Goal: Transaction & Acquisition: Purchase product/service

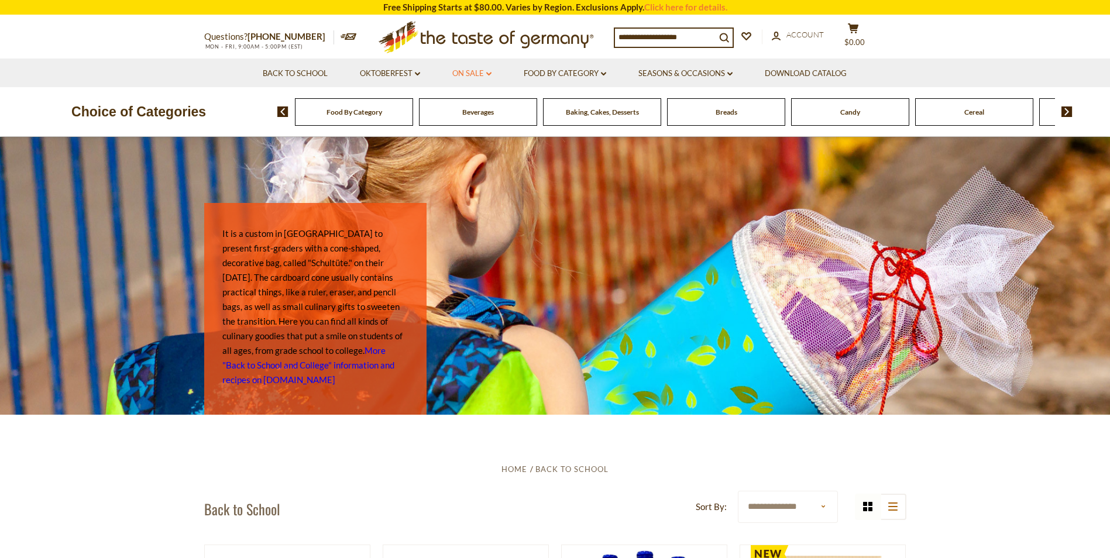
click at [481, 74] on link "On Sale dropdown_arrow" at bounding box center [471, 73] width 39 height 13
click at [479, 105] on link "All On Sale" at bounding box center [467, 104] width 42 height 11
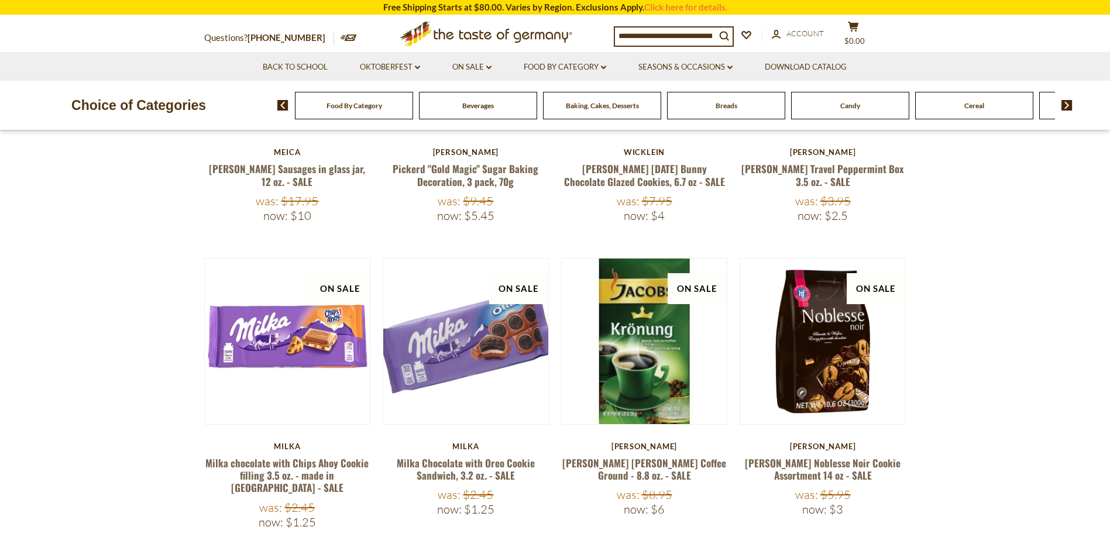
scroll to position [405, 0]
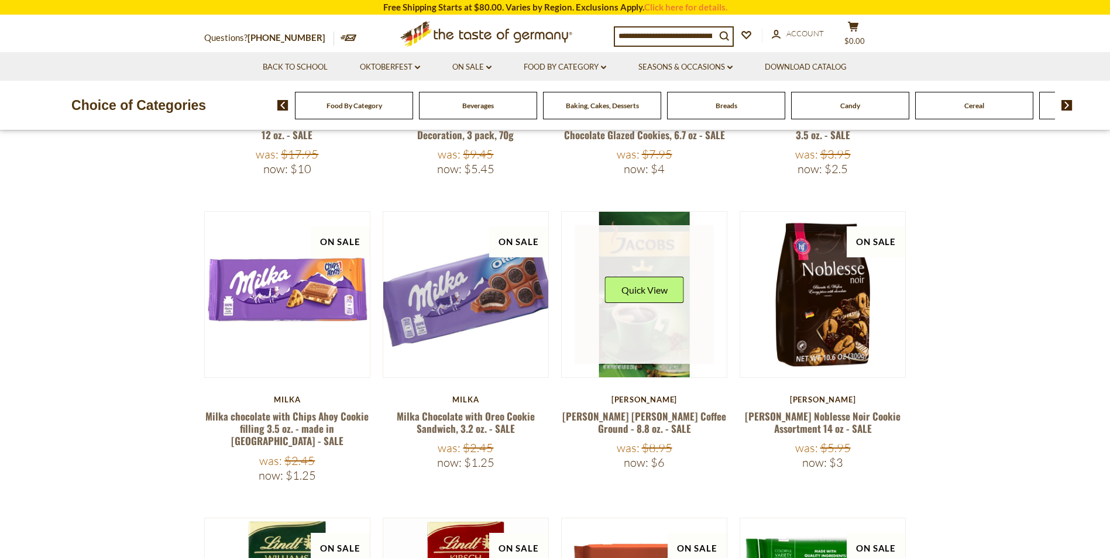
click at [661, 340] on link at bounding box center [643, 294] width 139 height 139
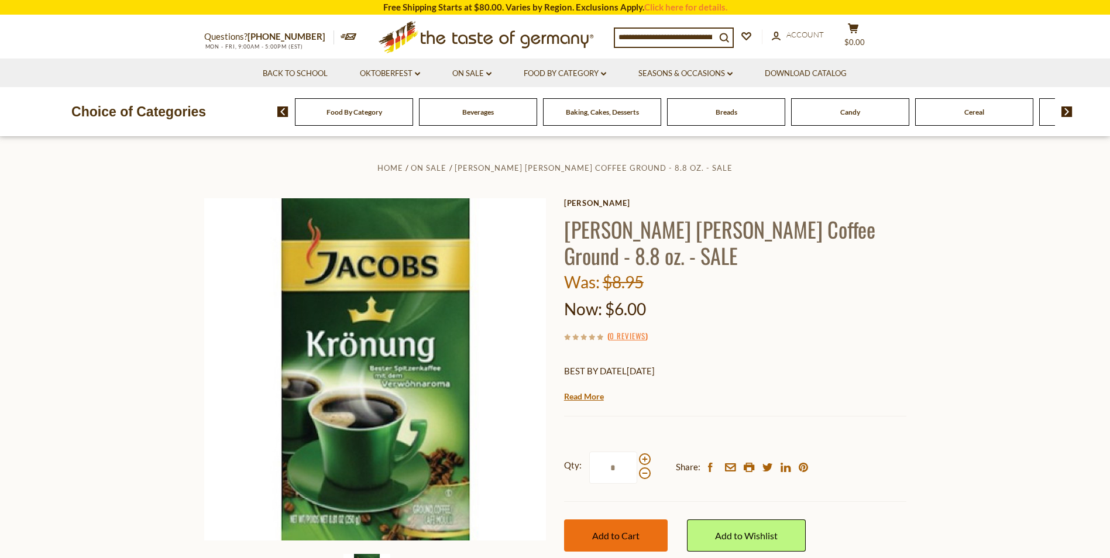
click at [619, 536] on span "Add to Cart" at bounding box center [615, 535] width 47 height 11
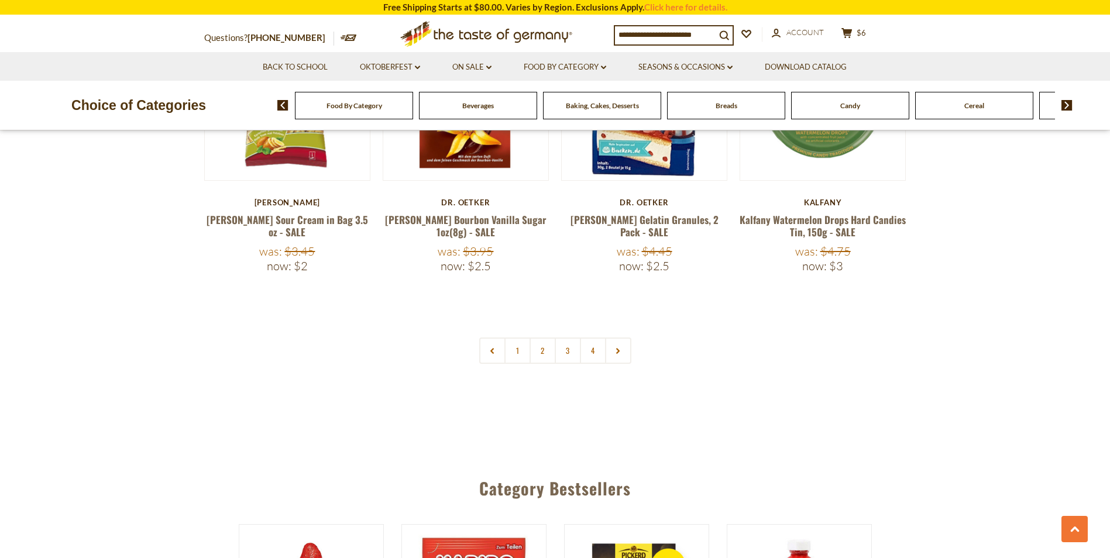
scroll to position [2730, 0]
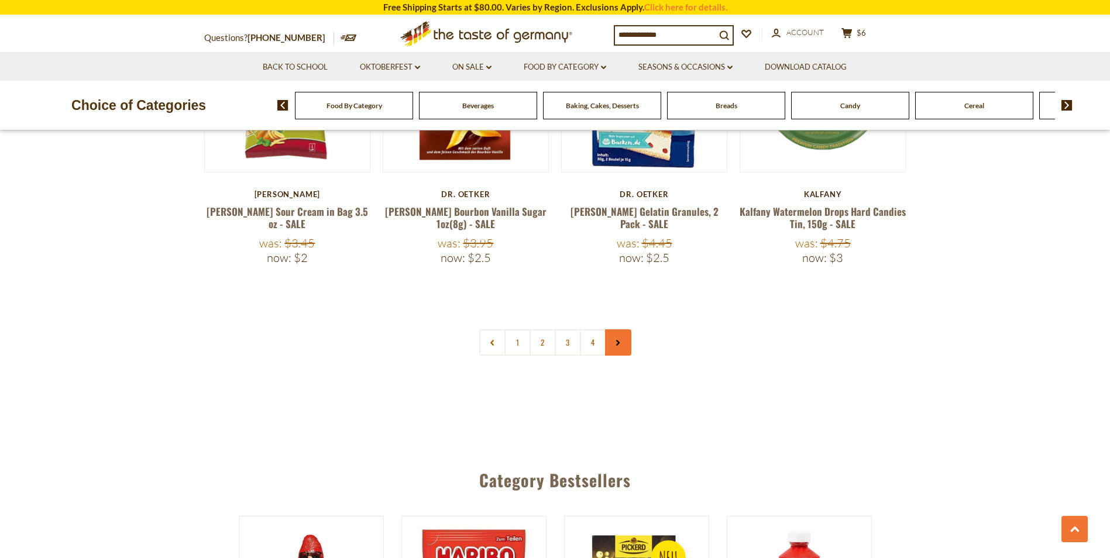
click at [621, 340] on icon at bounding box center [617, 343] width 7 height 6
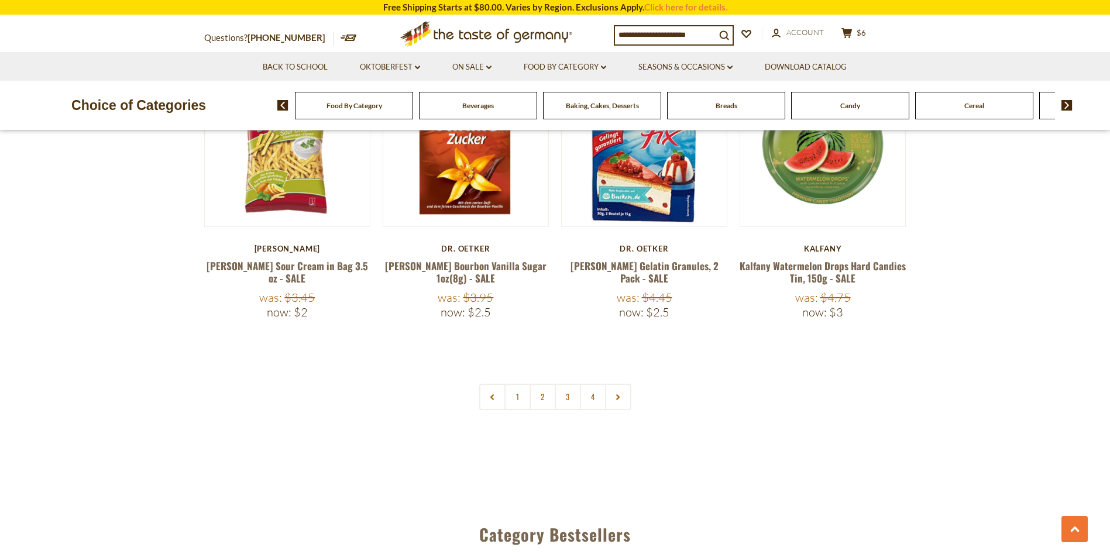
scroll to position [2737, 0]
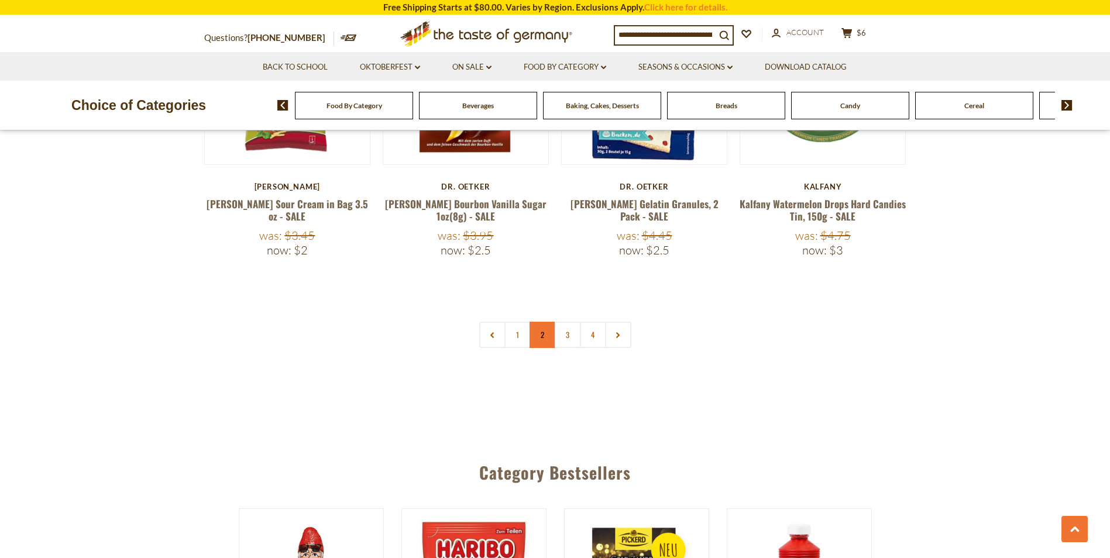
click at [538, 322] on link "2" at bounding box center [542, 335] width 26 height 26
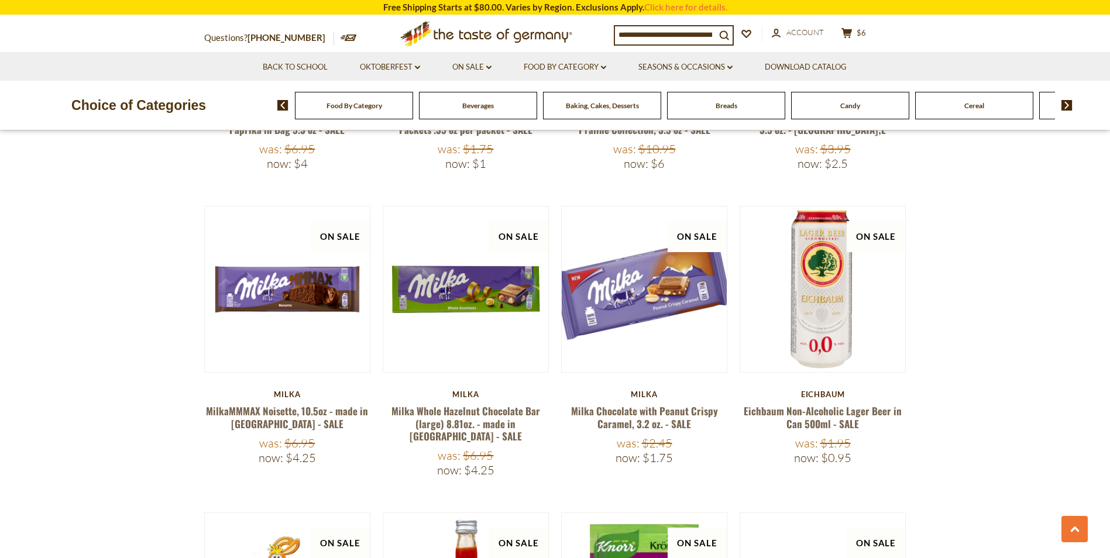
scroll to position [751, 0]
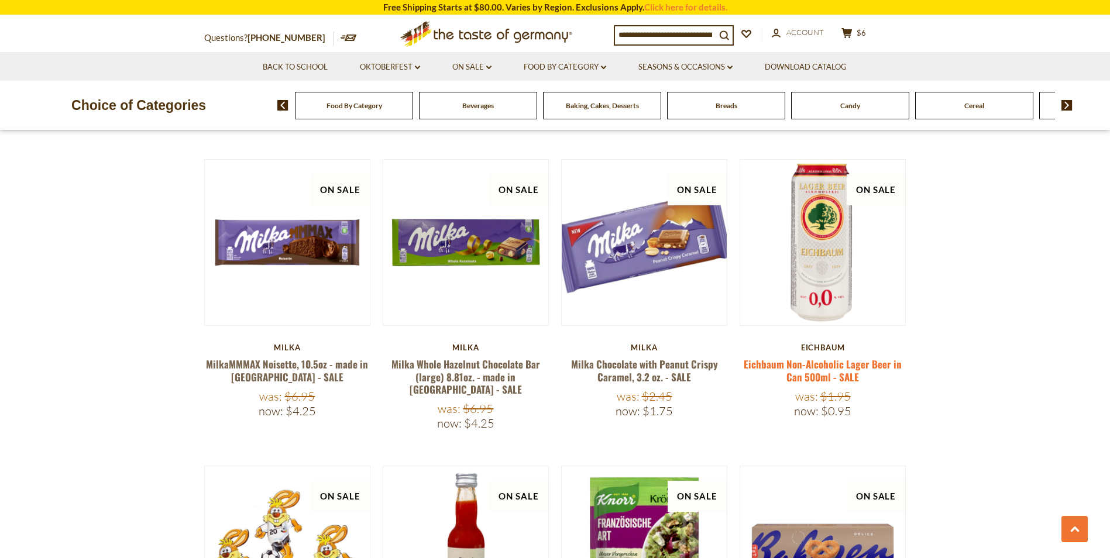
click at [831, 367] on link "Eichbaum Non-Alcoholic Lager Beer in Can 500ml - SALE" at bounding box center [822, 370] width 158 height 27
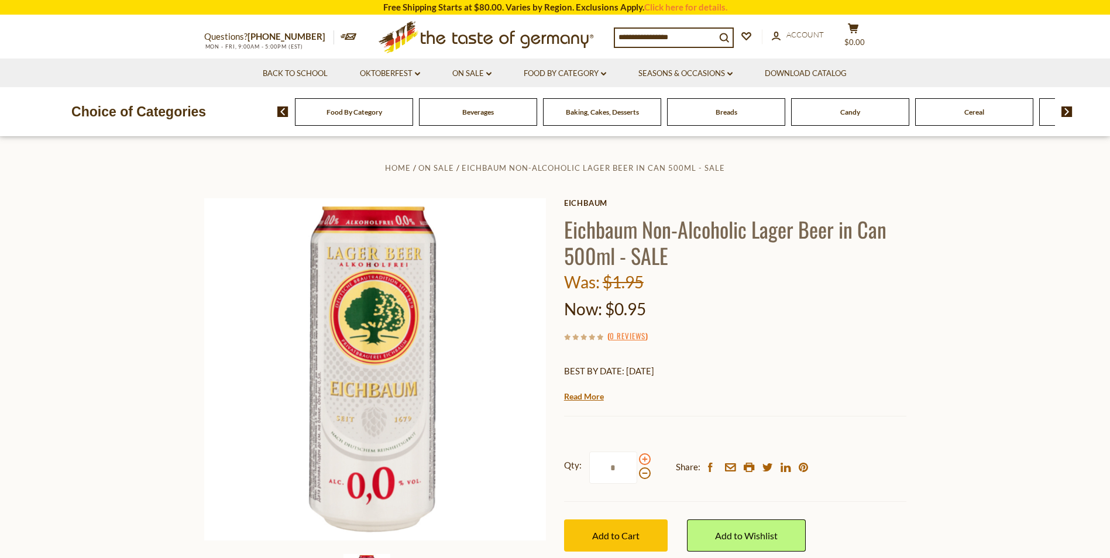
click at [642, 459] on span at bounding box center [645, 459] width 12 height 12
click at [637, 459] on input "*" at bounding box center [613, 468] width 48 height 32
click at [645, 473] on span at bounding box center [645, 473] width 12 height 12
click at [637, 473] on input "*" at bounding box center [613, 468] width 48 height 32
type input "*"
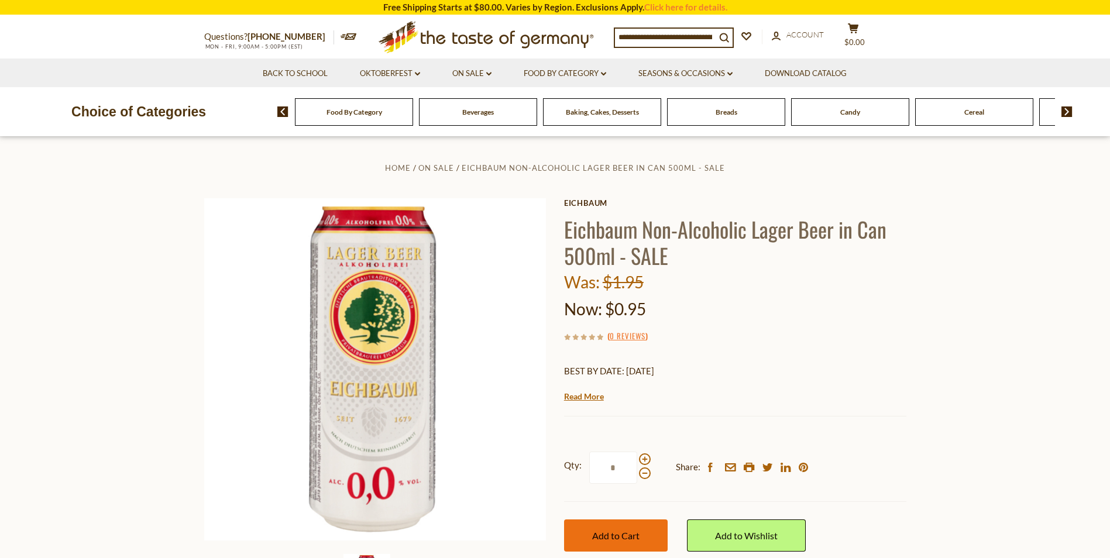
click at [624, 530] on span "Add to Cart" at bounding box center [615, 535] width 47 height 11
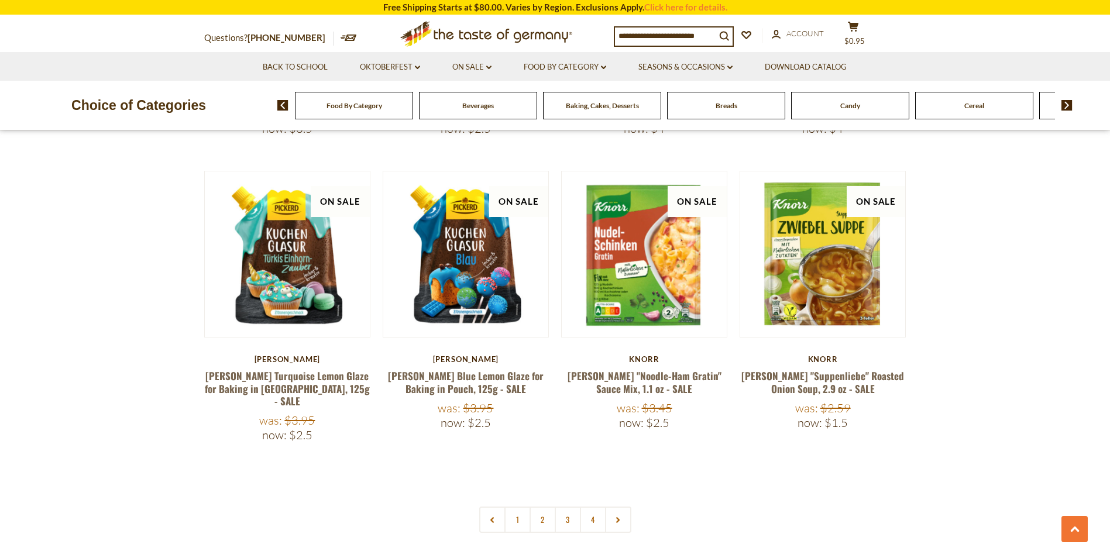
scroll to position [2599, 0]
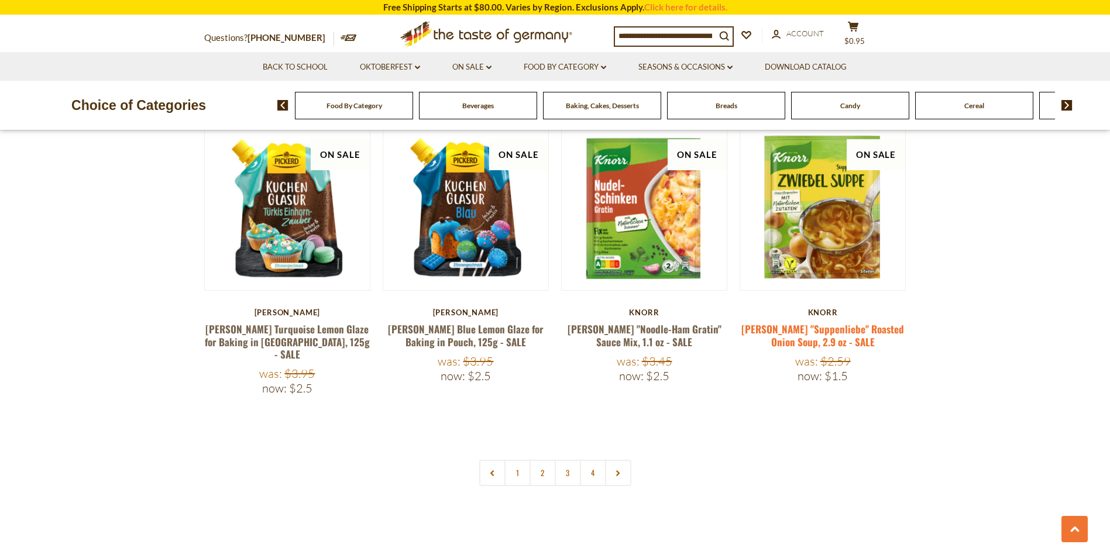
click at [859, 322] on link "[PERSON_NAME] "Suppenliebe" Roasted Onion Soup, 2.9 oz - SALE" at bounding box center [822, 335] width 163 height 27
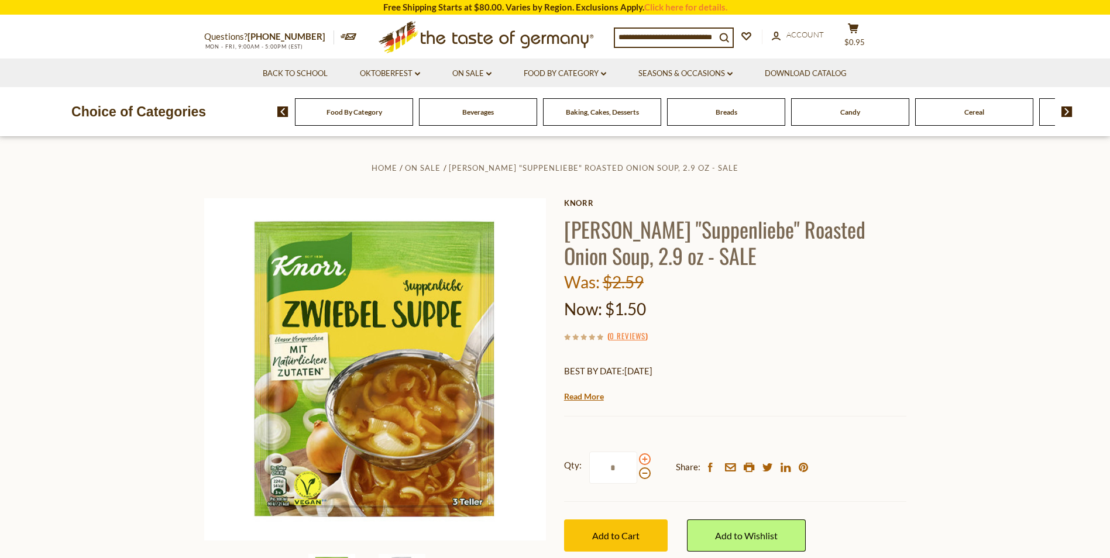
click at [642, 460] on span at bounding box center [645, 459] width 12 height 12
click at [637, 460] on input "*" at bounding box center [613, 468] width 48 height 32
click at [642, 473] on span at bounding box center [645, 473] width 12 height 12
click at [637, 473] on input "*" at bounding box center [613, 468] width 48 height 32
type input "*"
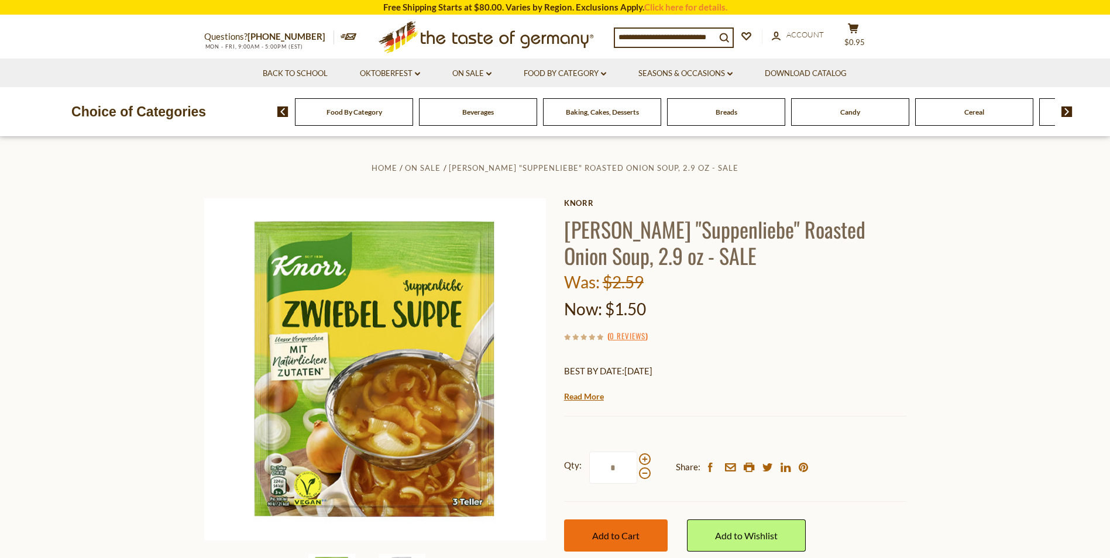
click at [626, 529] on button "Add to Cart" at bounding box center [616, 535] width 104 height 32
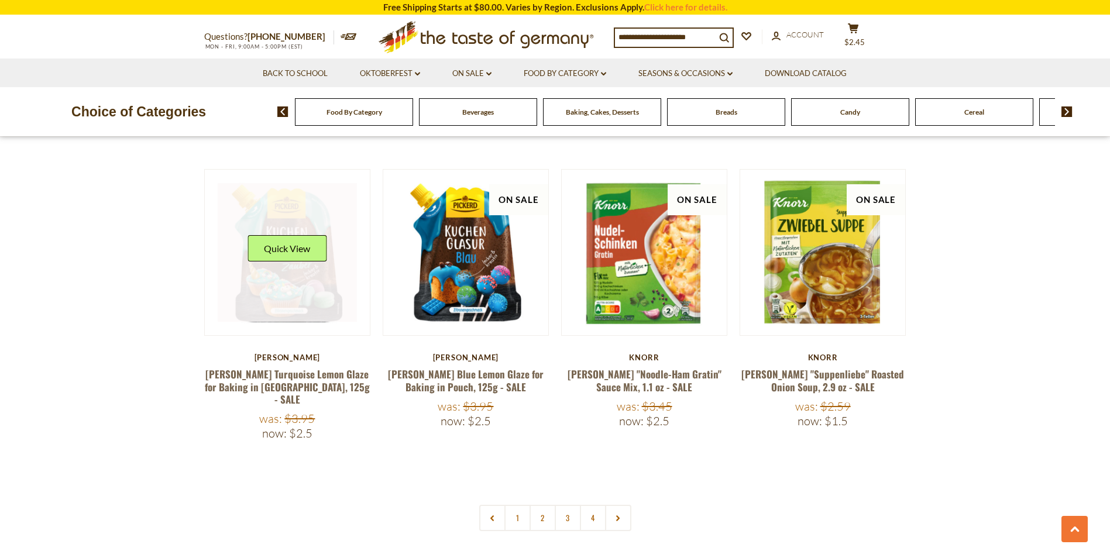
scroll to position [2599, 0]
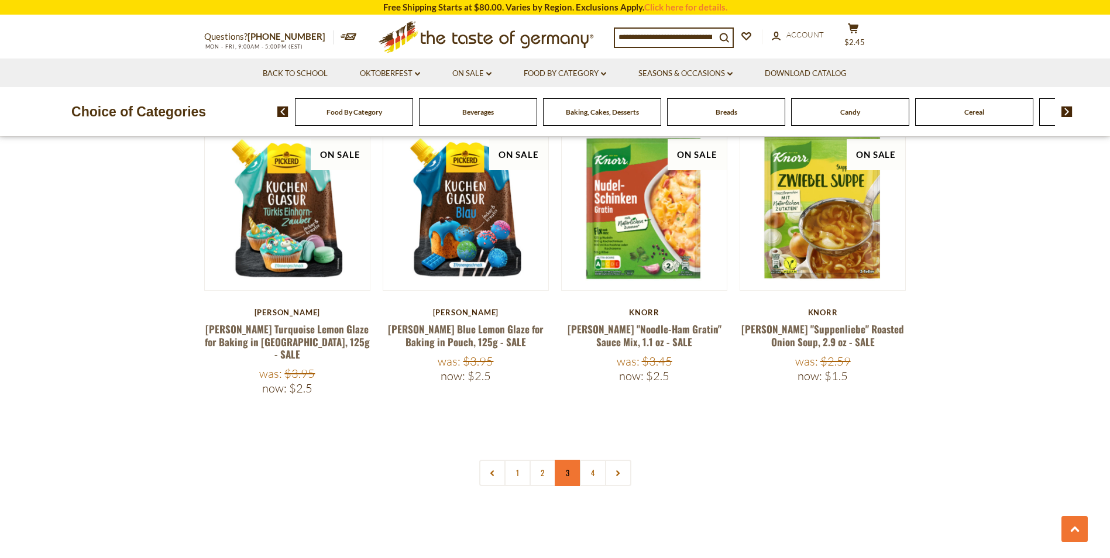
click at [571, 460] on link "3" at bounding box center [568, 473] width 26 height 26
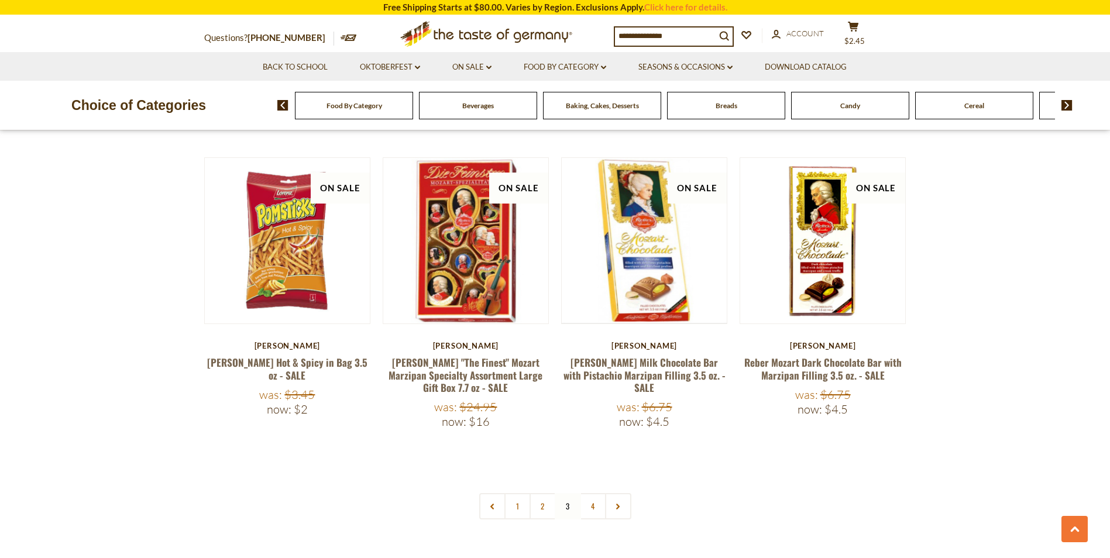
scroll to position [2654, 0]
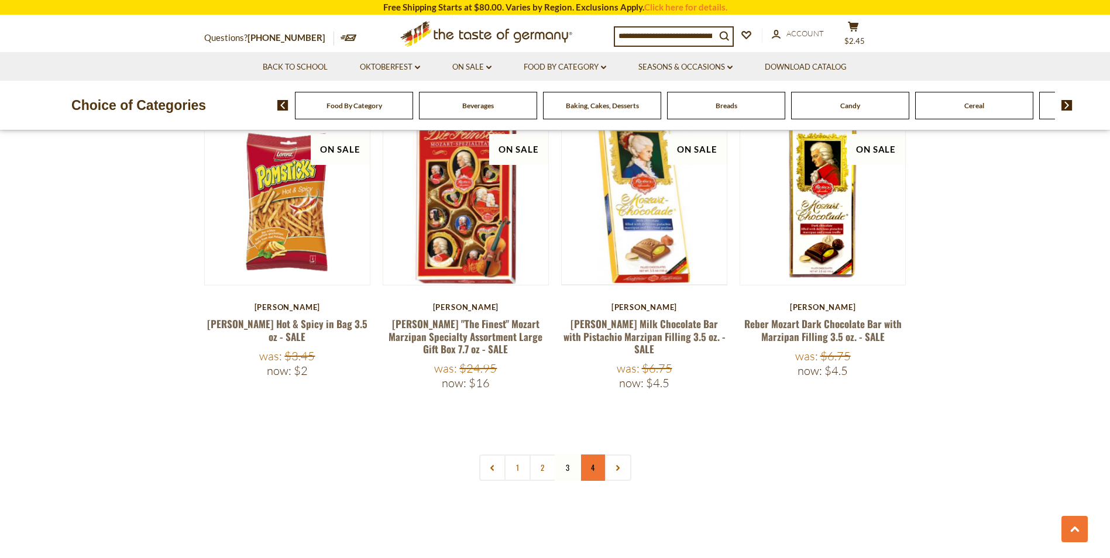
click at [595, 454] on link "4" at bounding box center [593, 467] width 26 height 26
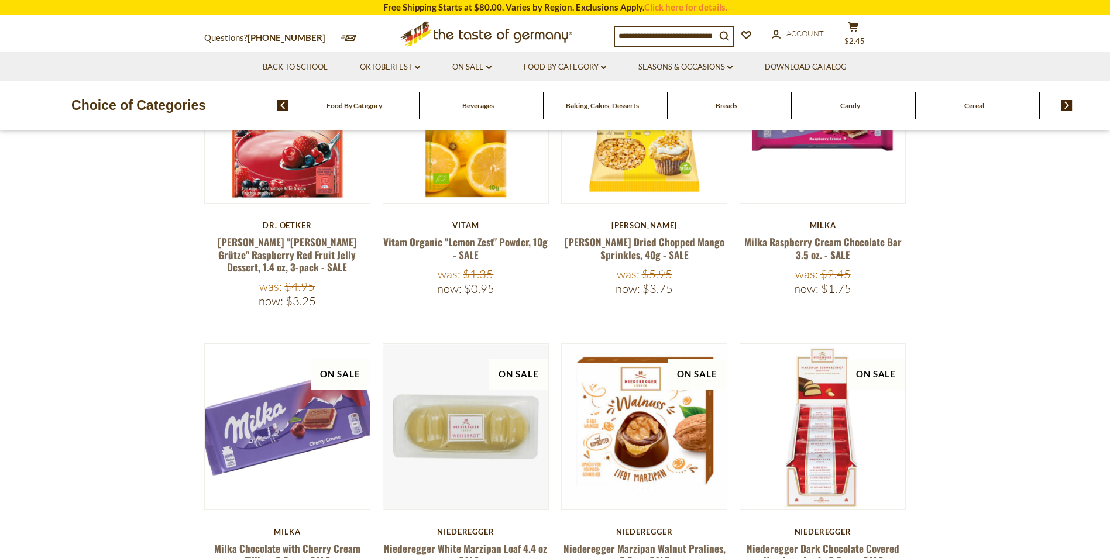
scroll to position [213, 0]
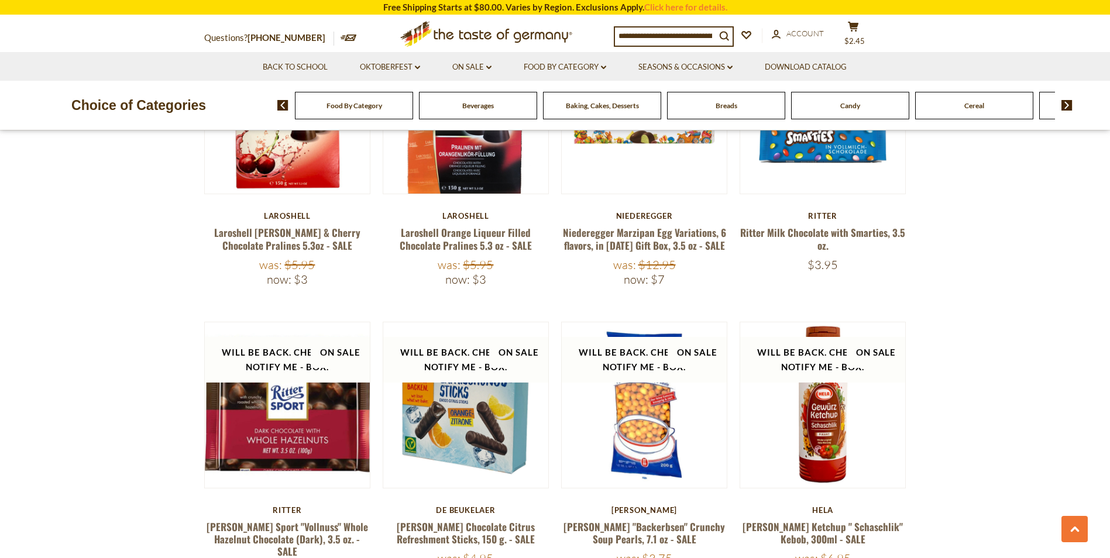
scroll to position [1860, 0]
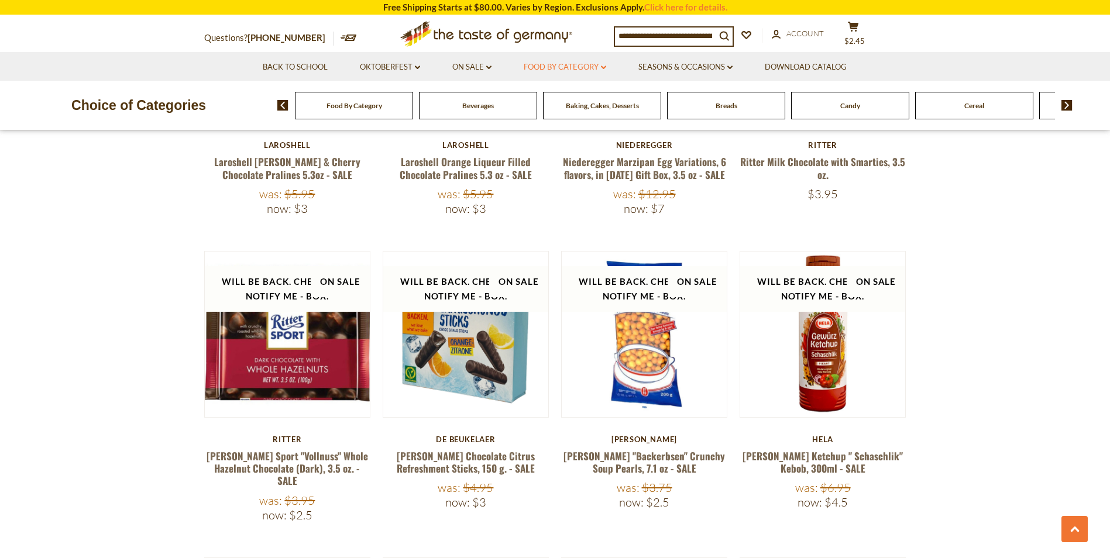
click at [583, 66] on link "Food By Category dropdown_arrow" at bounding box center [565, 67] width 82 height 13
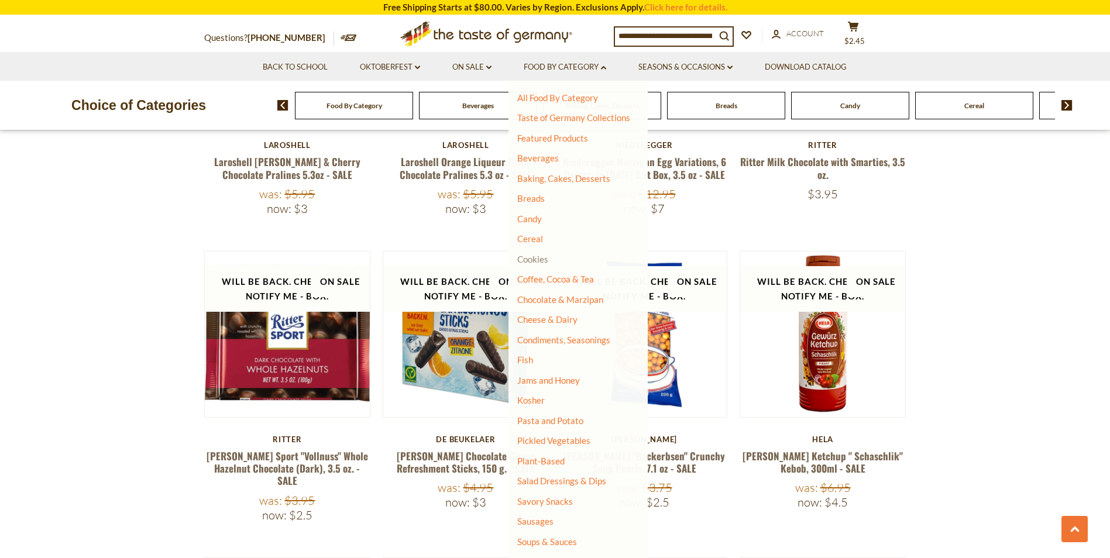
click at [539, 258] on link "Cookies" at bounding box center [532, 259] width 31 height 11
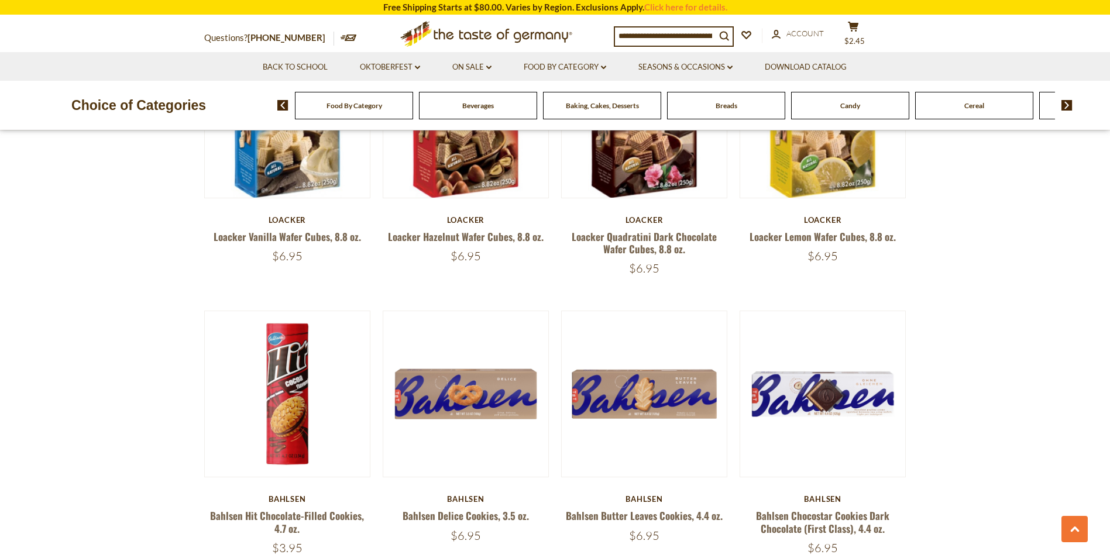
scroll to position [2254, 0]
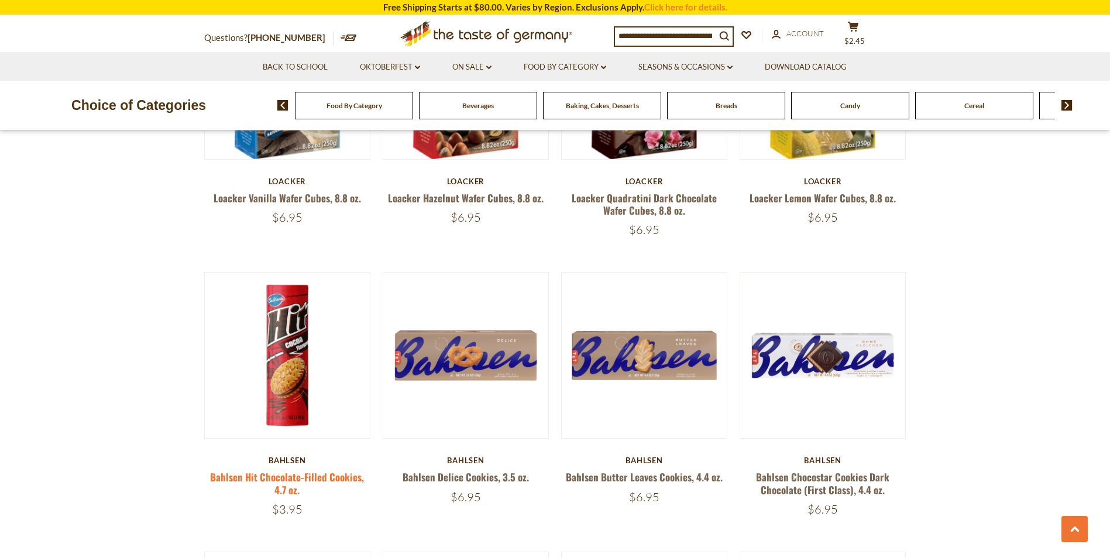
click at [332, 475] on link "Bahlsen Hit Chocolate-Filled Cookies, 4.7 oz." at bounding box center [287, 483] width 154 height 27
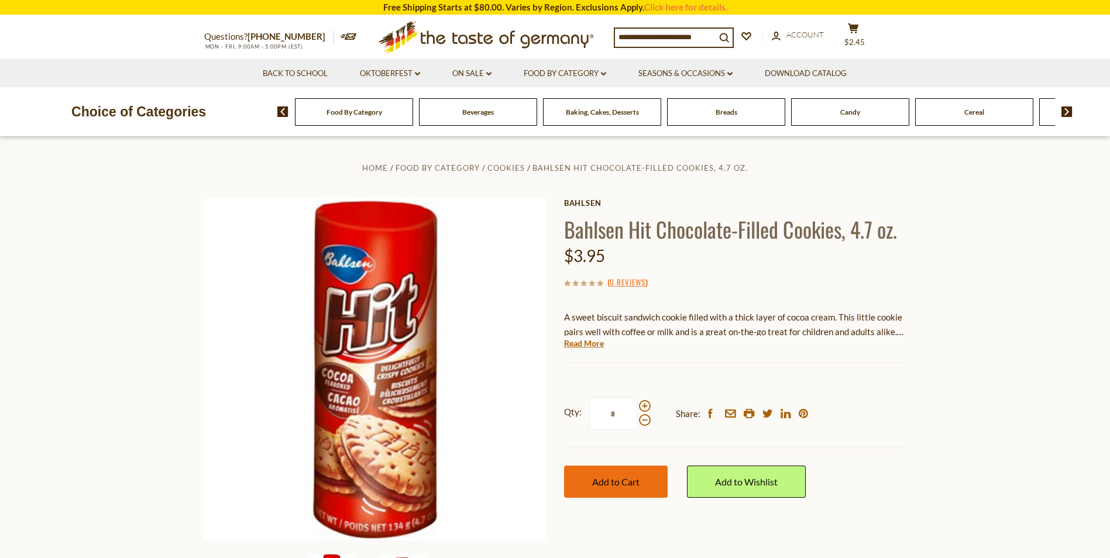
click at [609, 480] on span "Add to Cart" at bounding box center [615, 481] width 47 height 11
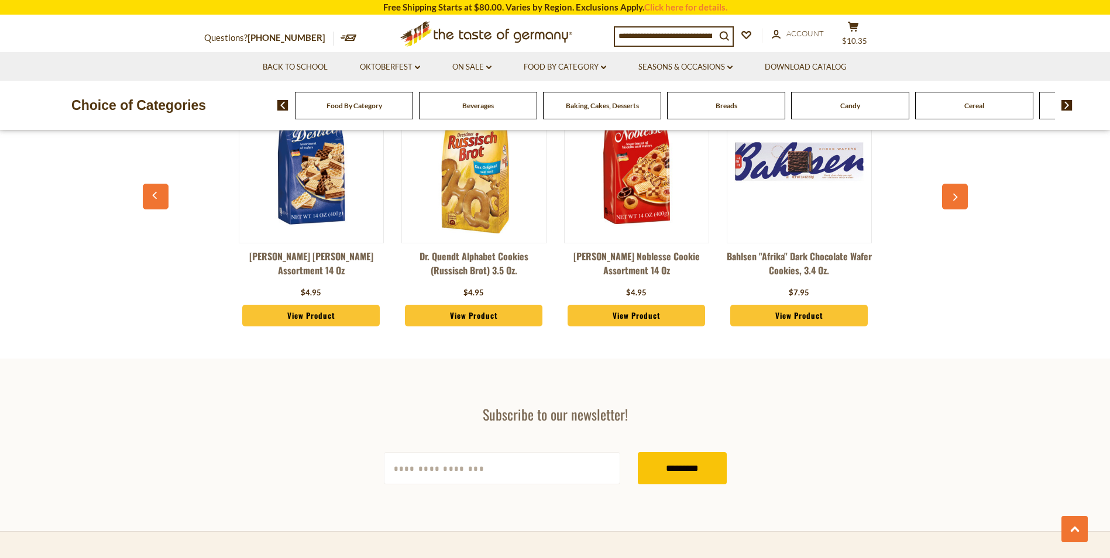
scroll to position [3237, 0]
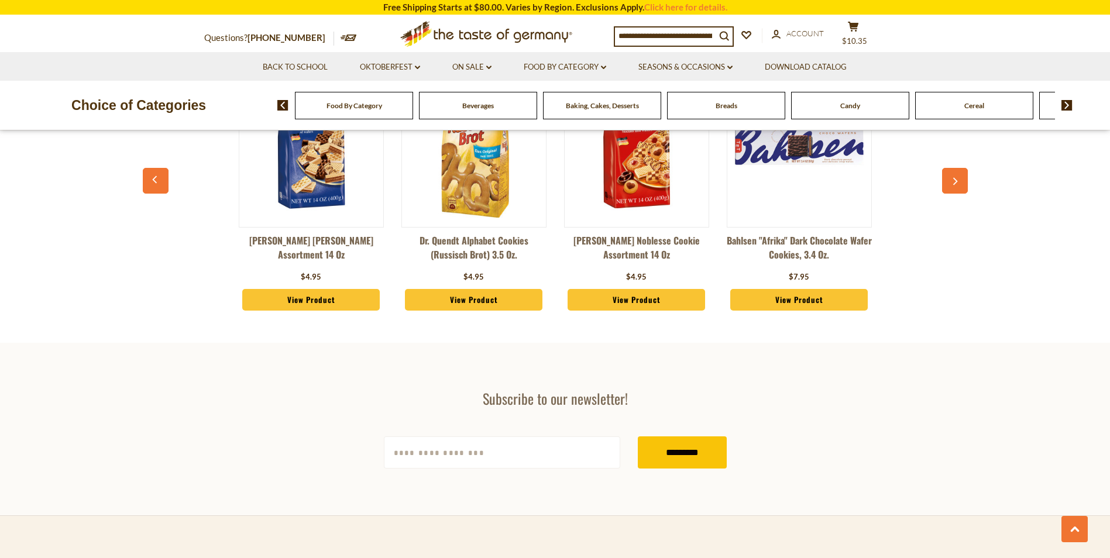
click at [353, 113] on div "Food By Category" at bounding box center [354, 105] width 118 height 27
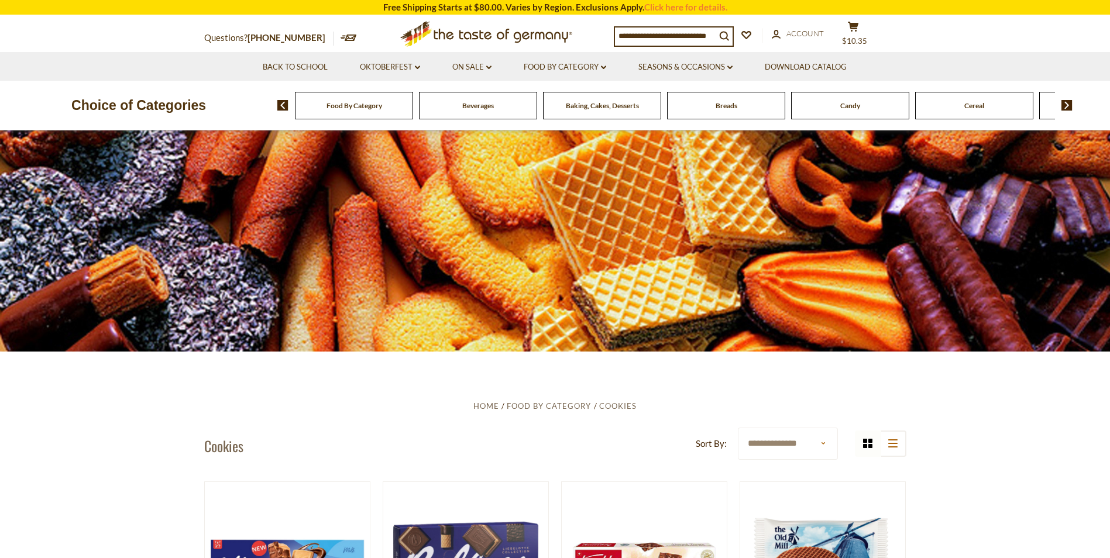
scroll to position [0, 0]
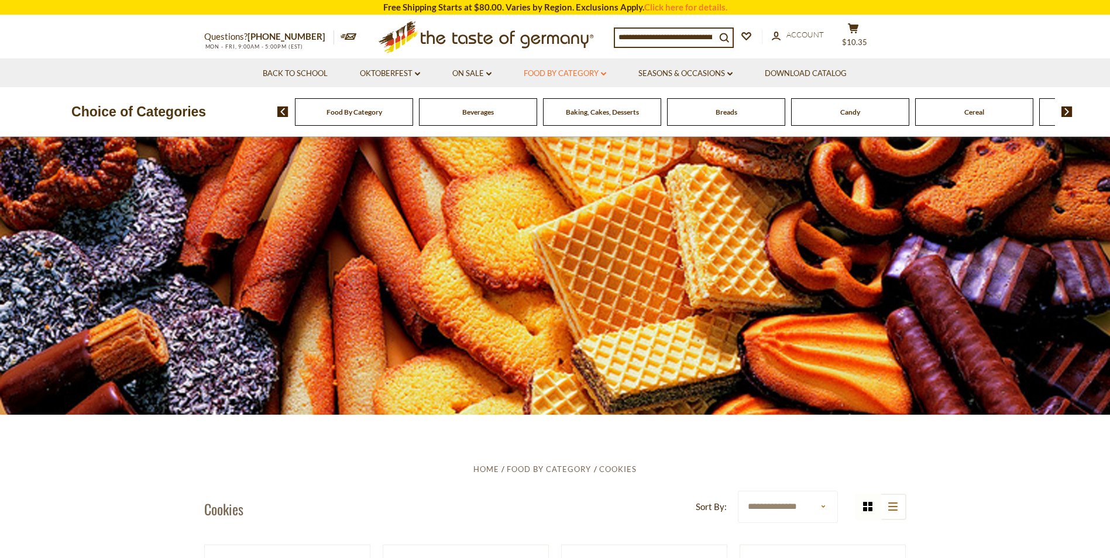
click at [560, 73] on link "Food By Category dropdown_arrow" at bounding box center [565, 73] width 82 height 13
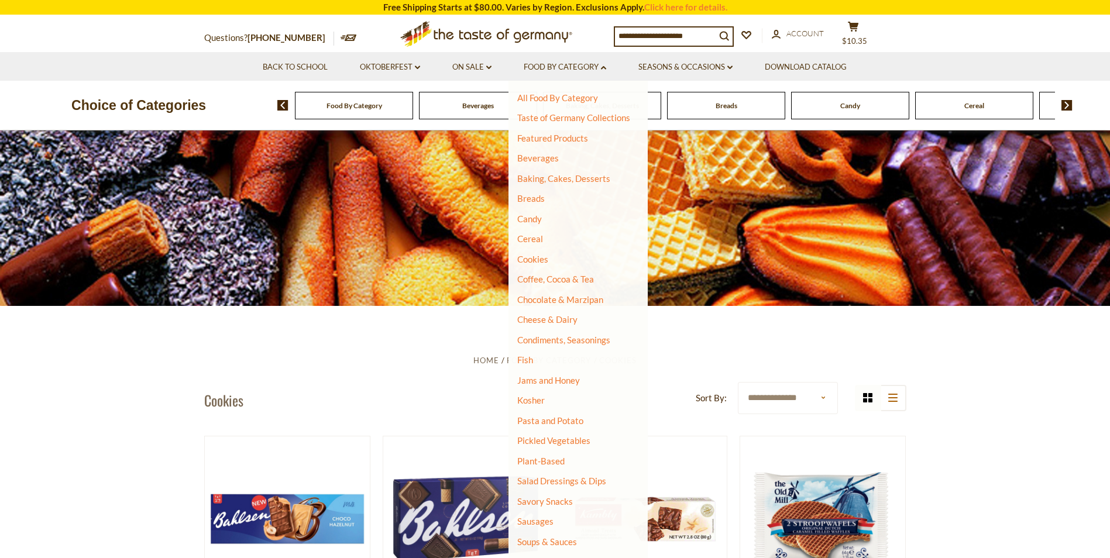
scroll to position [180, 0]
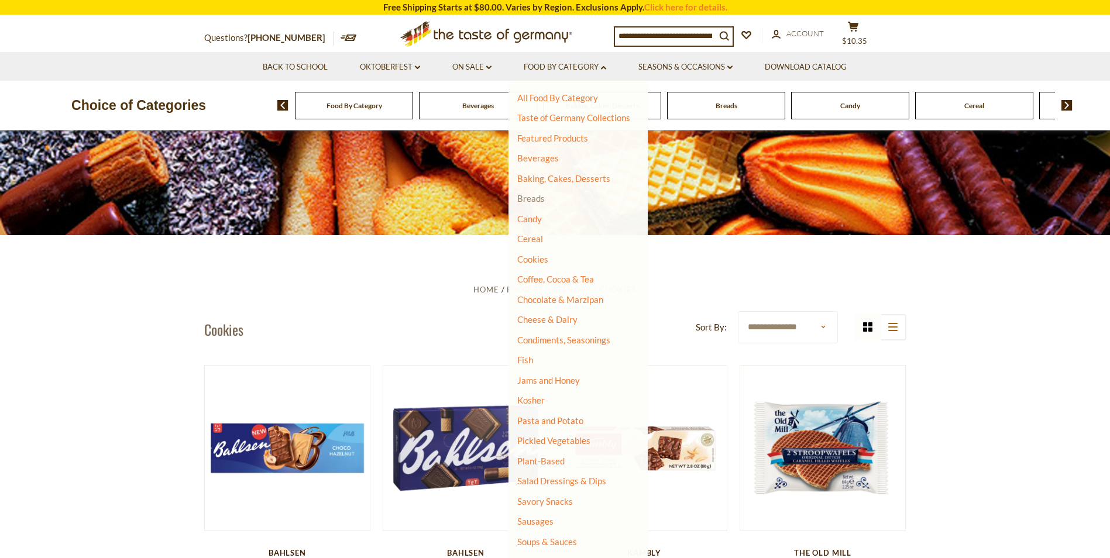
click at [534, 198] on link "Breads" at bounding box center [530, 198] width 27 height 11
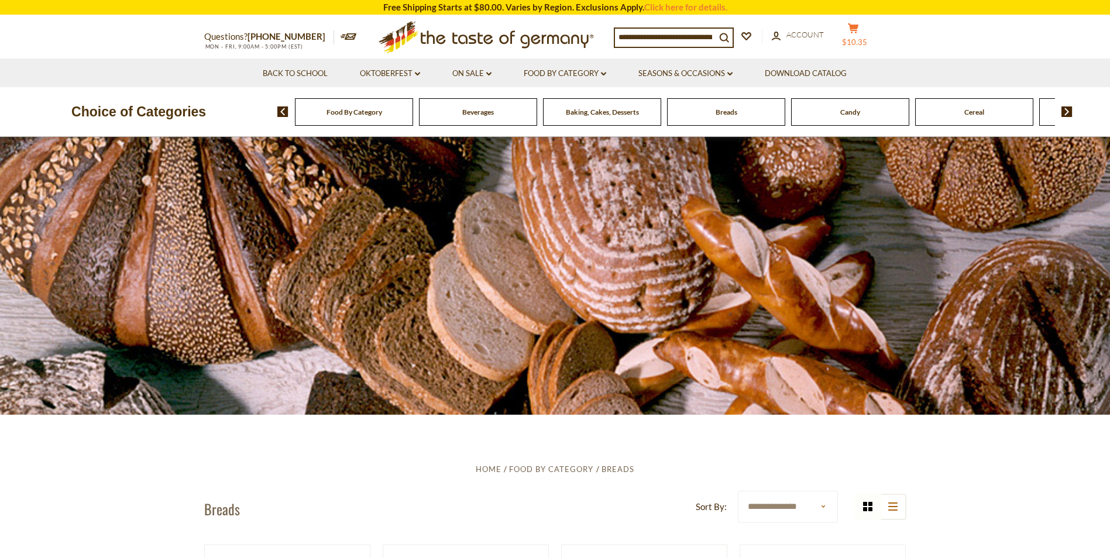
click at [863, 34] on button "cart $10.35" at bounding box center [853, 37] width 35 height 29
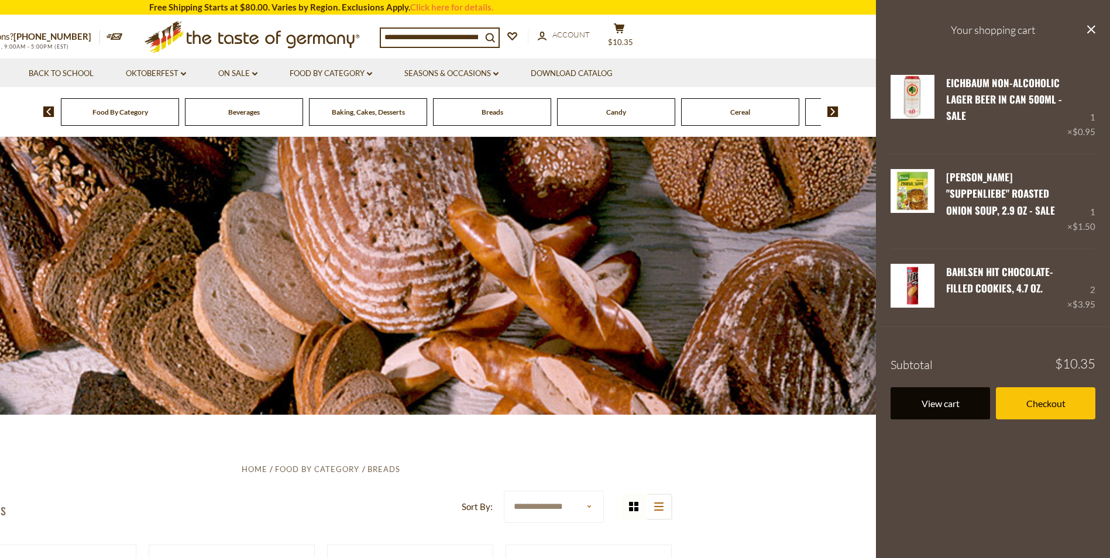
click at [957, 408] on link "View cart" at bounding box center [939, 403] width 99 height 32
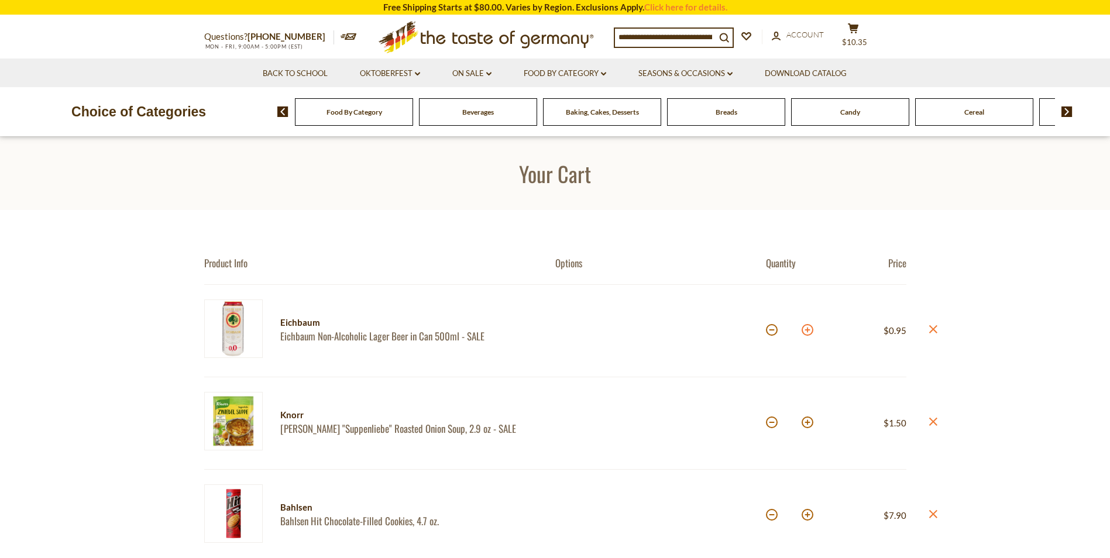
click at [808, 332] on button at bounding box center [807, 330] width 12 height 12
type input "*"
click at [770, 515] on button at bounding box center [772, 515] width 12 height 12
type input "*"
click at [807, 329] on button at bounding box center [807, 330] width 12 height 12
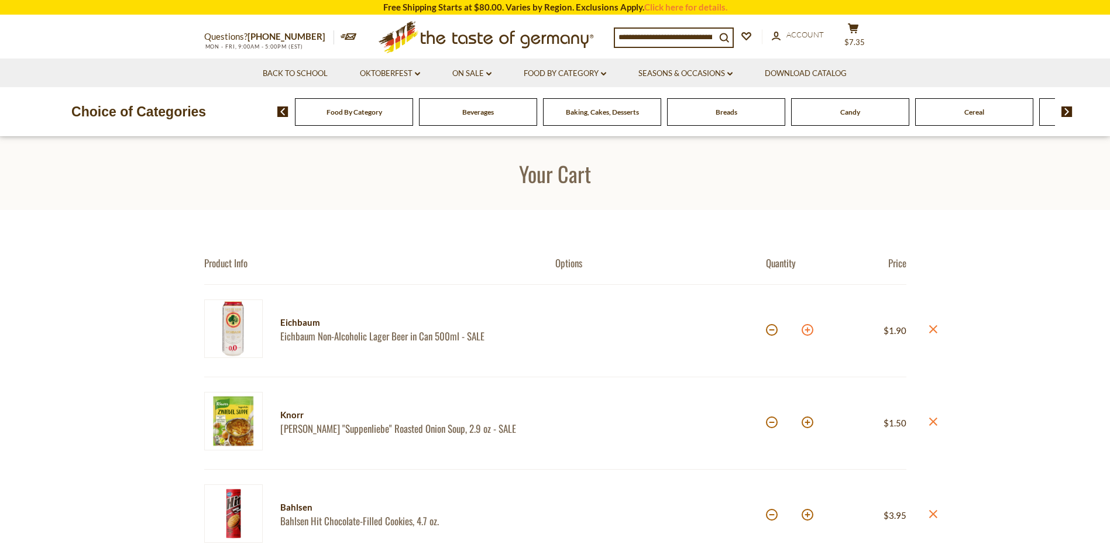
type input "*"
click at [473, 71] on link "On Sale dropdown_arrow" at bounding box center [471, 73] width 39 height 13
click at [467, 125] on link "Best By Deals" at bounding box center [473, 124] width 54 height 11
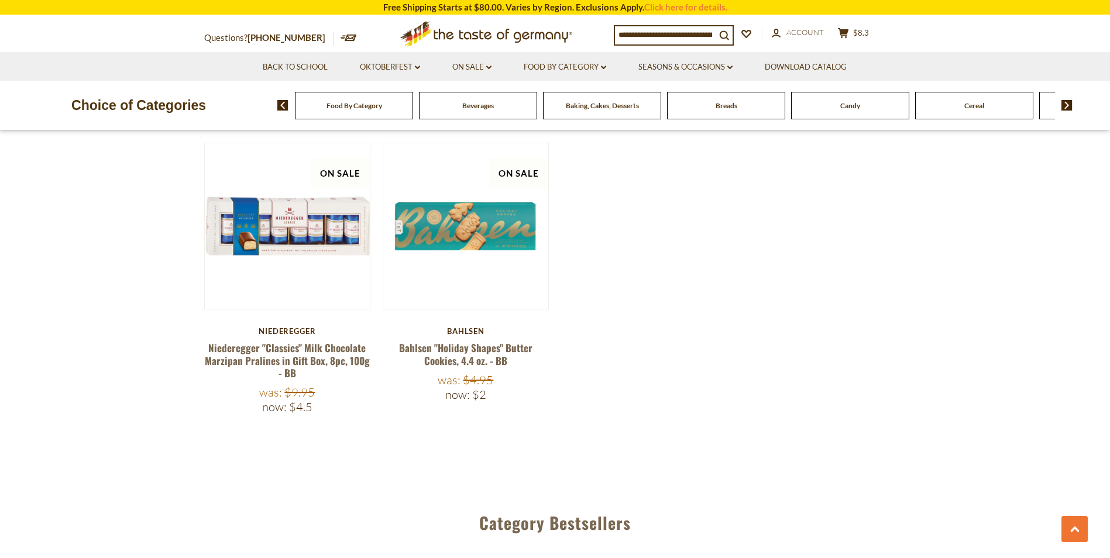
scroll to position [921, 0]
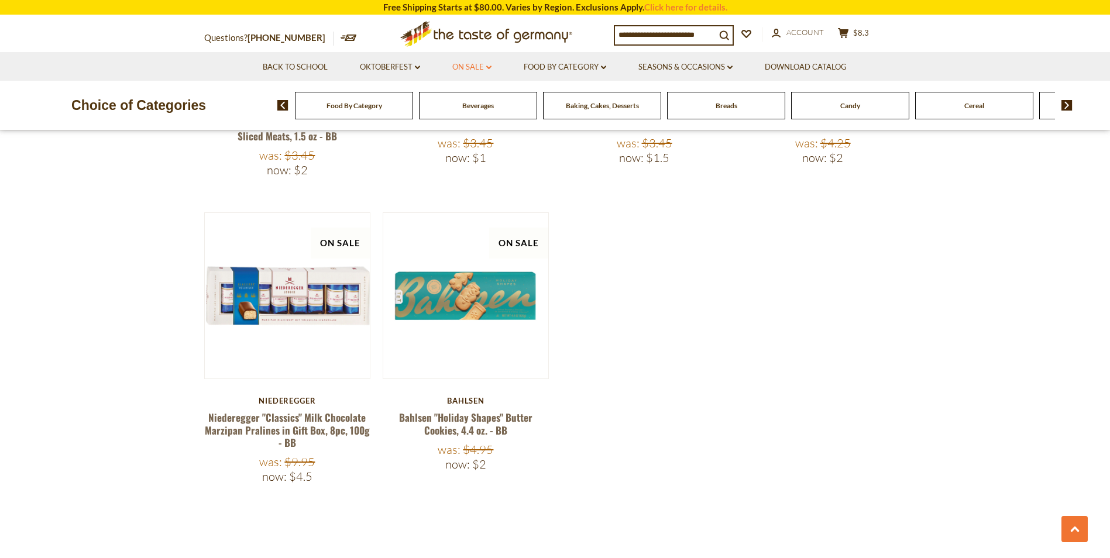
click at [470, 66] on link "On Sale dropdown_arrow" at bounding box center [471, 67] width 39 height 13
click at [474, 96] on link "All On Sale" at bounding box center [467, 97] width 42 height 11
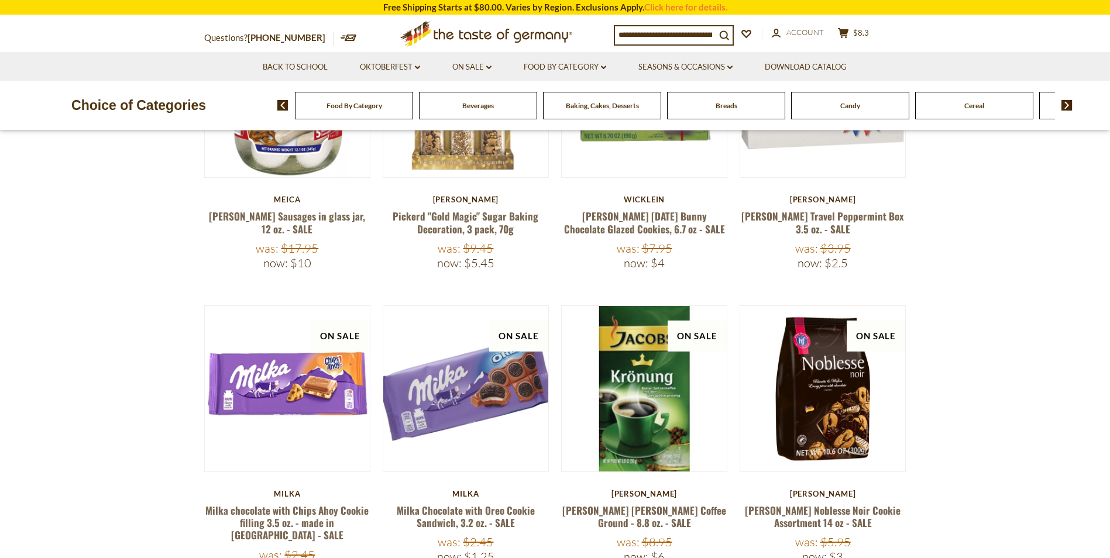
scroll to position [343, 0]
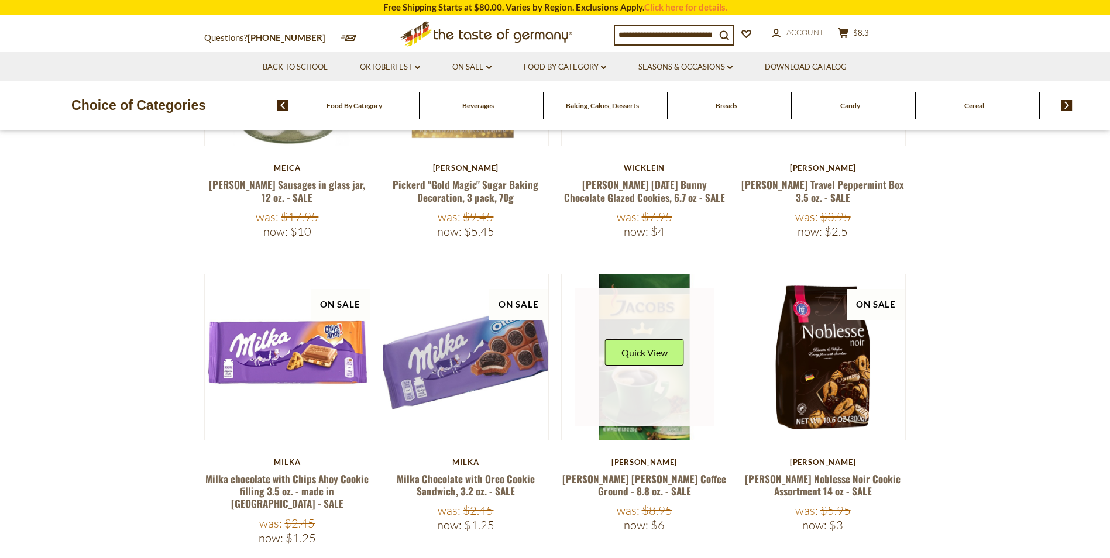
click at [662, 426] on link at bounding box center [643, 357] width 139 height 139
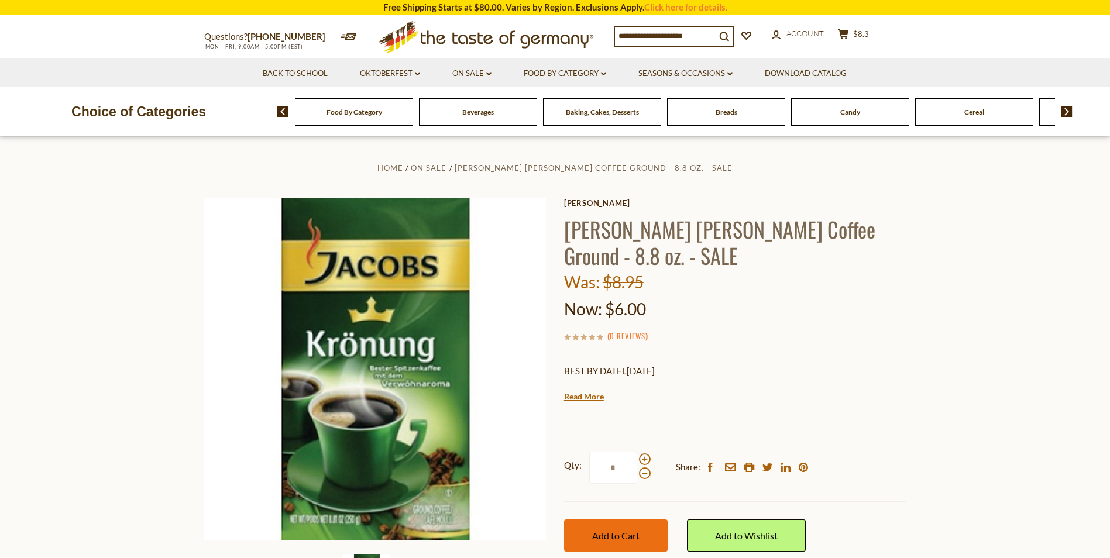
click at [618, 533] on span "Add to Cart" at bounding box center [615, 535] width 47 height 11
click at [860, 37] on span "$14.3" at bounding box center [854, 41] width 20 height 9
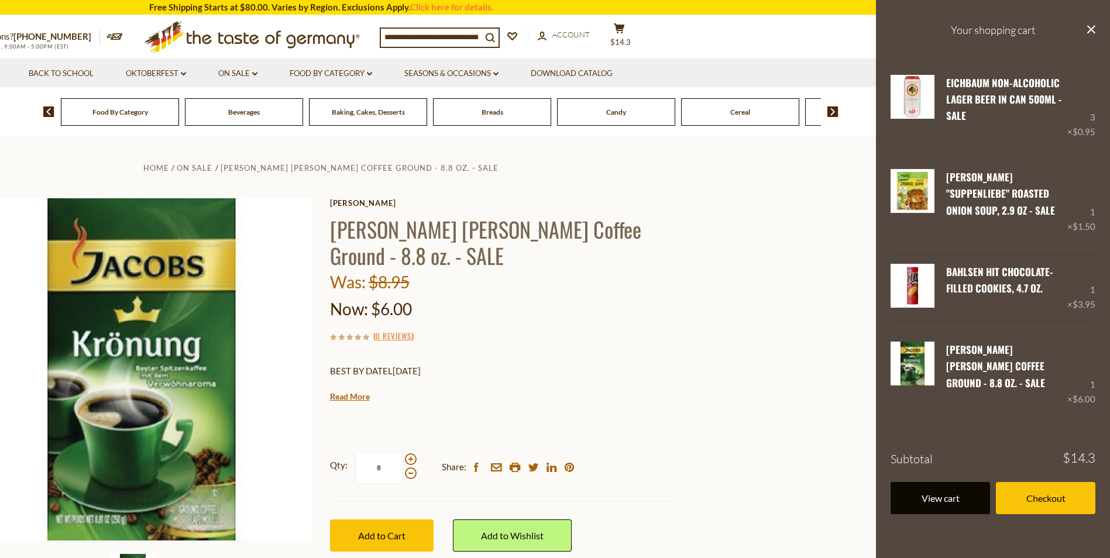
click at [947, 482] on link "View cart" at bounding box center [939, 498] width 99 height 32
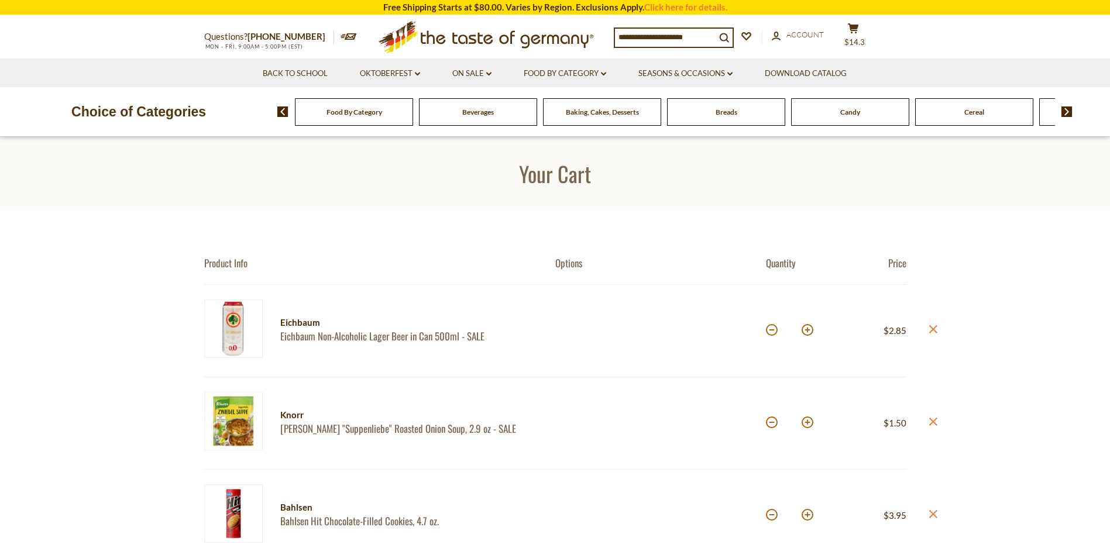
click at [806, 330] on button at bounding box center [807, 330] width 12 height 12
type input "*"
click at [808, 422] on button at bounding box center [807, 422] width 12 height 12
type input "*"
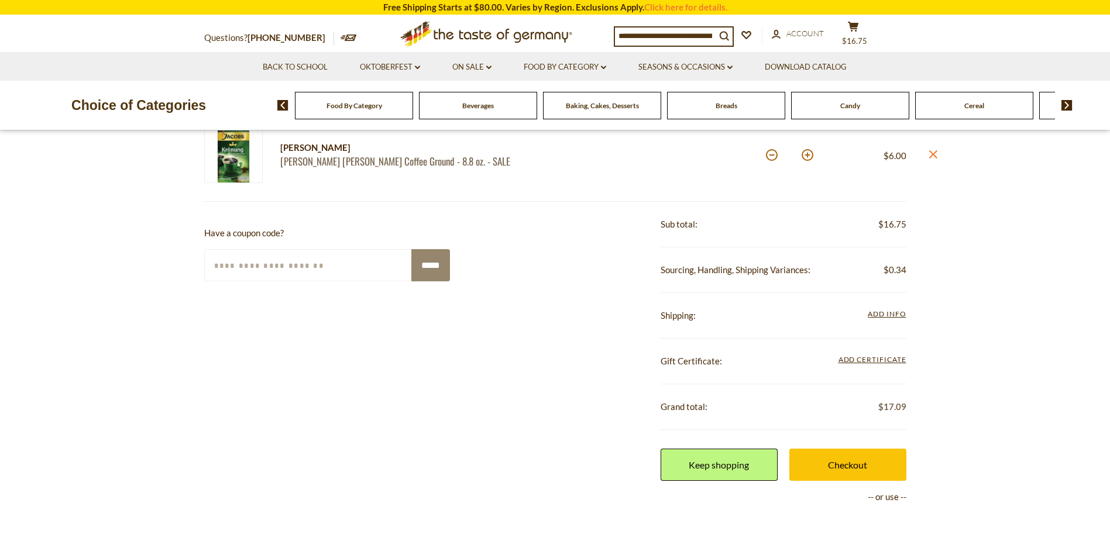
scroll to position [460, 0]
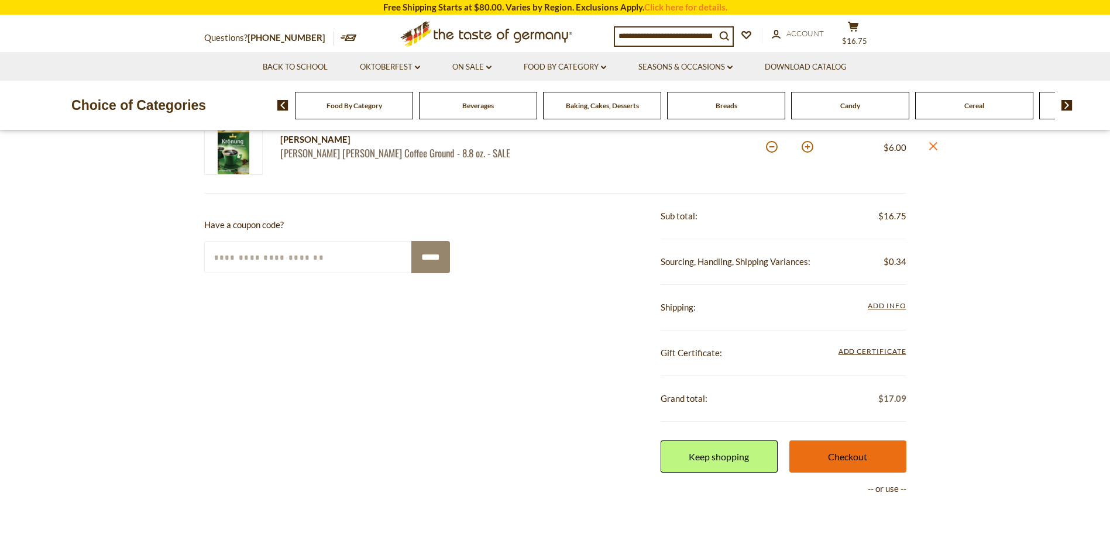
click at [855, 457] on link "Checkout" at bounding box center [847, 456] width 117 height 32
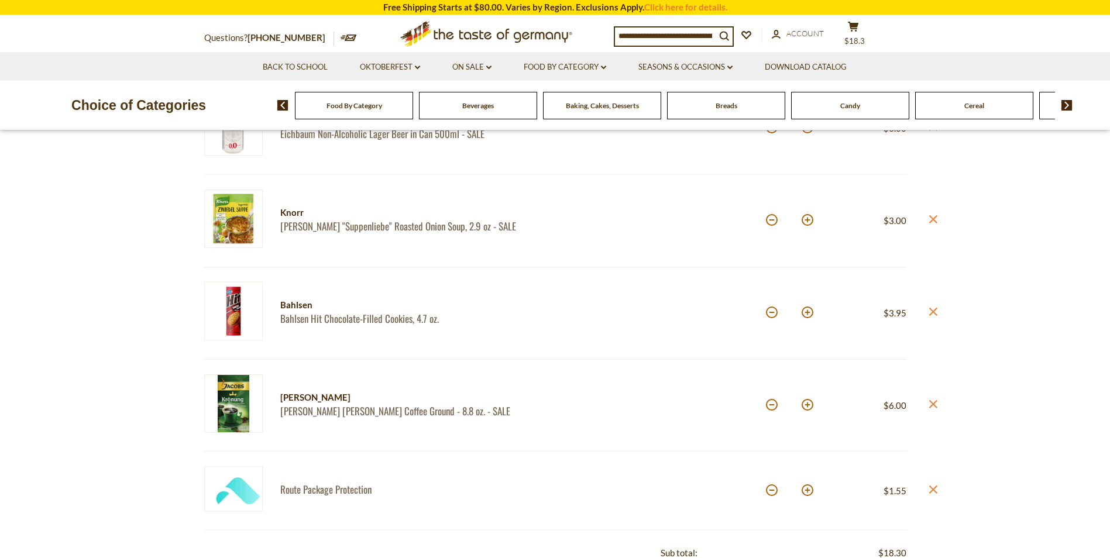
scroll to position [211, 0]
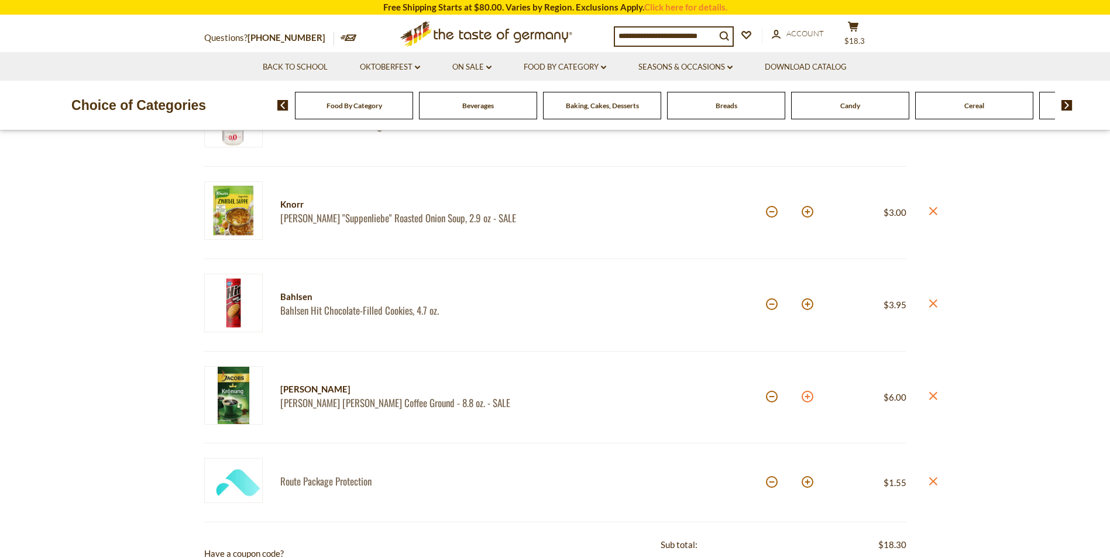
click at [805, 397] on button at bounding box center [807, 397] width 12 height 12
type input "*"
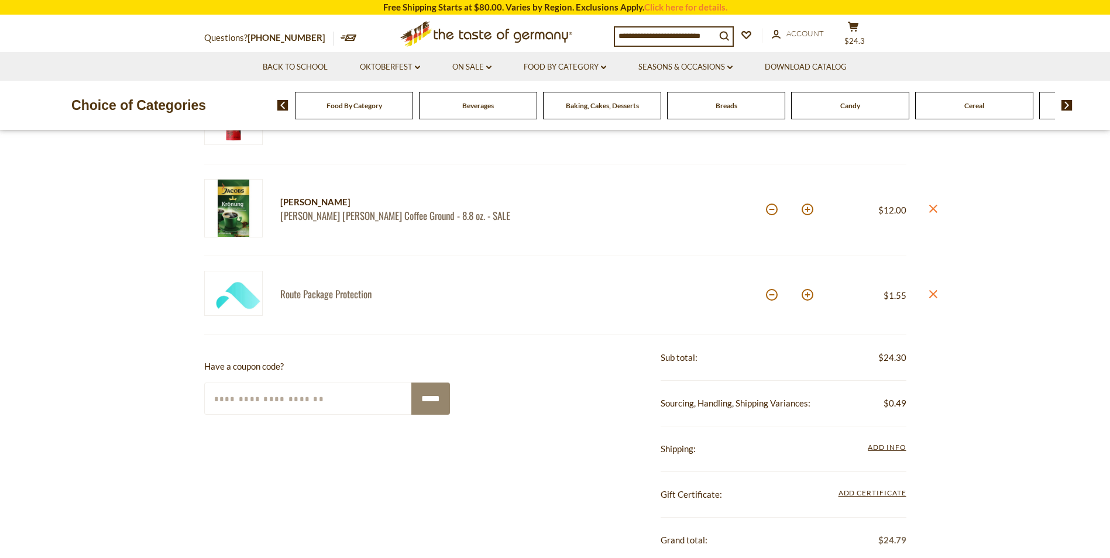
scroll to position [522, 0]
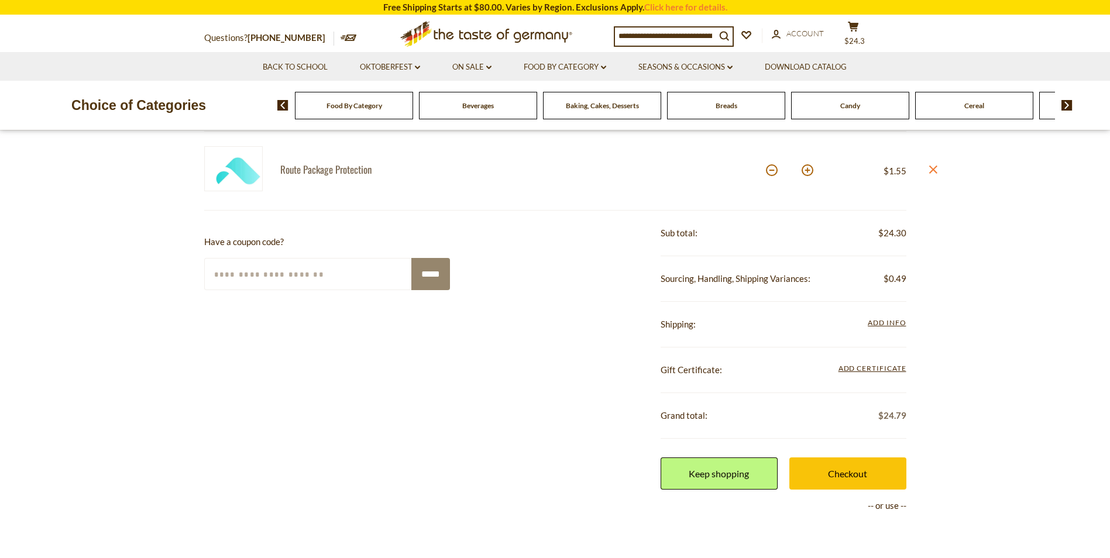
click at [214, 273] on input "Enter Your Coupon Code" at bounding box center [308, 274] width 208 height 32
type input "*******"
click at [438, 274] on input "*****" at bounding box center [430, 274] width 39 height 32
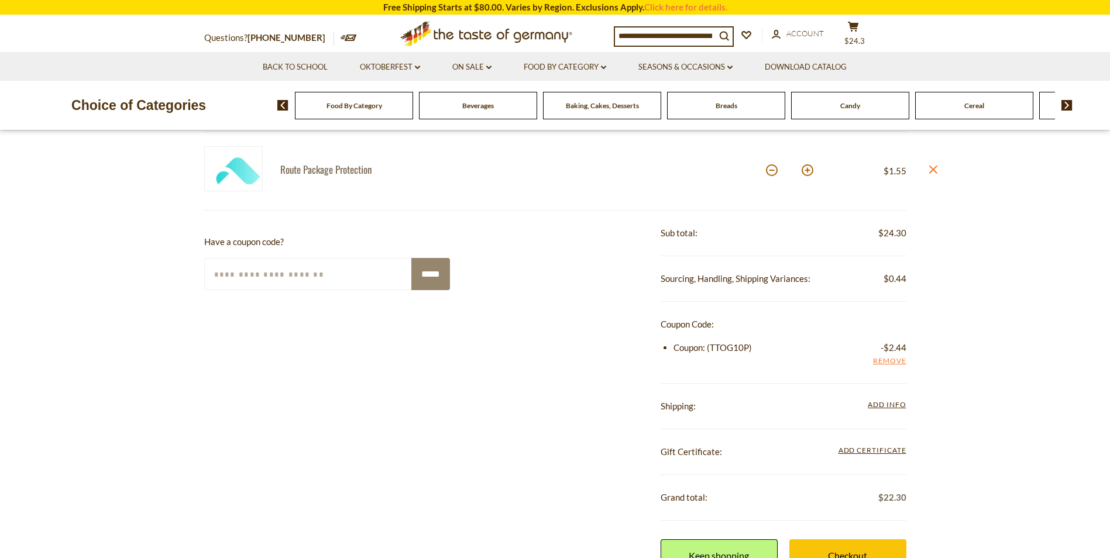
click at [1109, 548] on section "Product Info Options Quantity Price Eichbaum Eichbaum Non-Alcoholic Lager Beer …" at bounding box center [555, 217] width 1110 height 1058
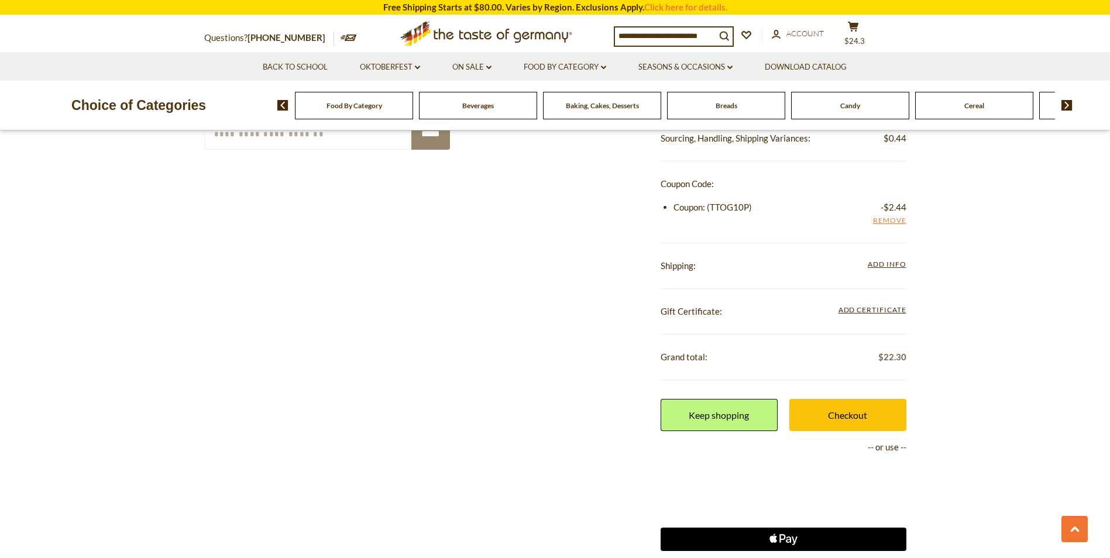
scroll to position [717, 0]
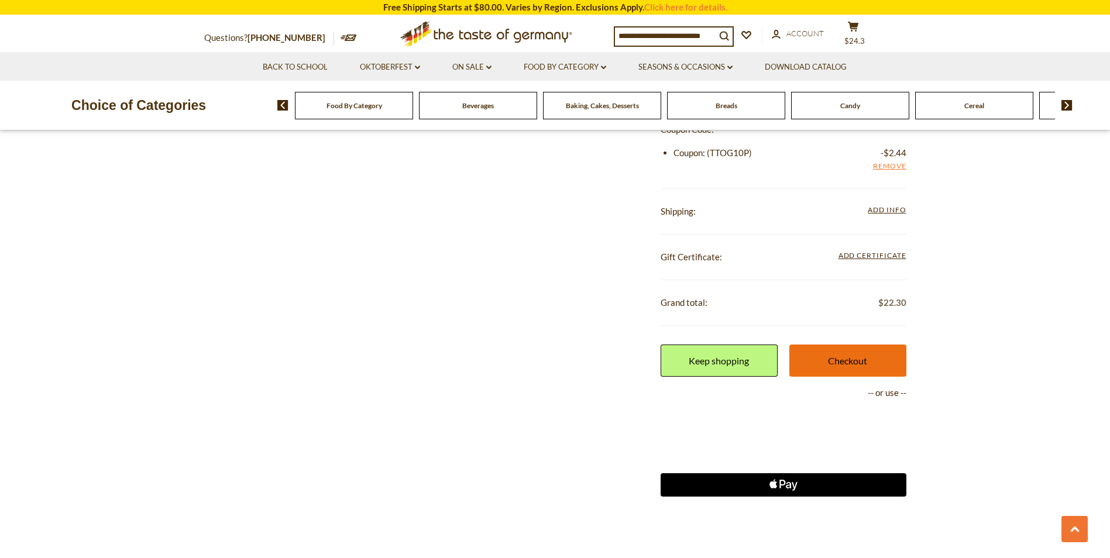
click at [828, 360] on link "Checkout" at bounding box center [847, 361] width 117 height 32
